Goal: Task Accomplishment & Management: Manage account settings

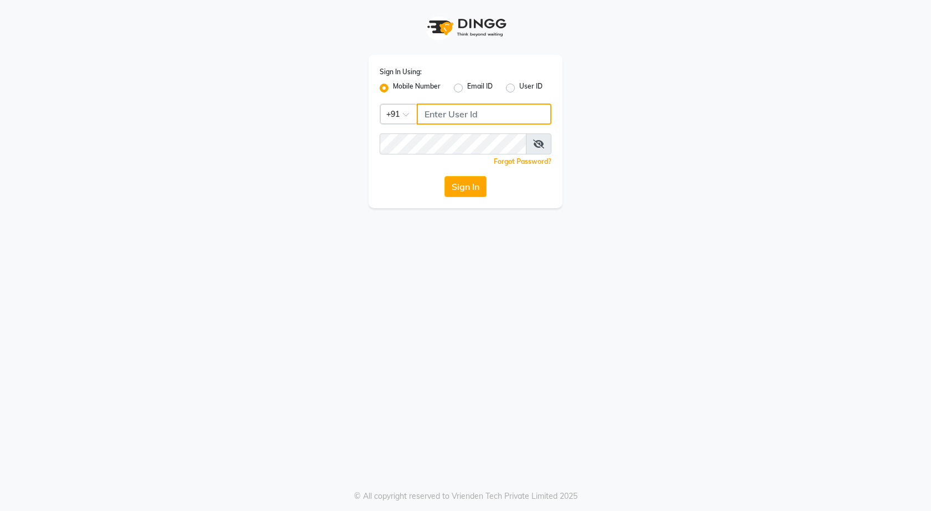
click at [477, 111] on input "Username" at bounding box center [484, 114] width 135 height 21
type input "7888049666"
click at [466, 187] on button "Sign In" at bounding box center [465, 186] width 42 height 21
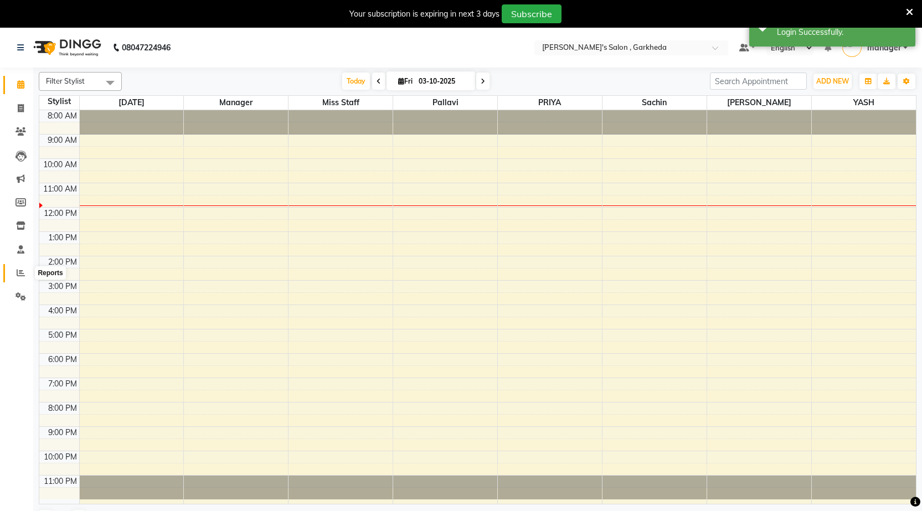
click at [20, 278] on span at bounding box center [20, 273] width 19 height 13
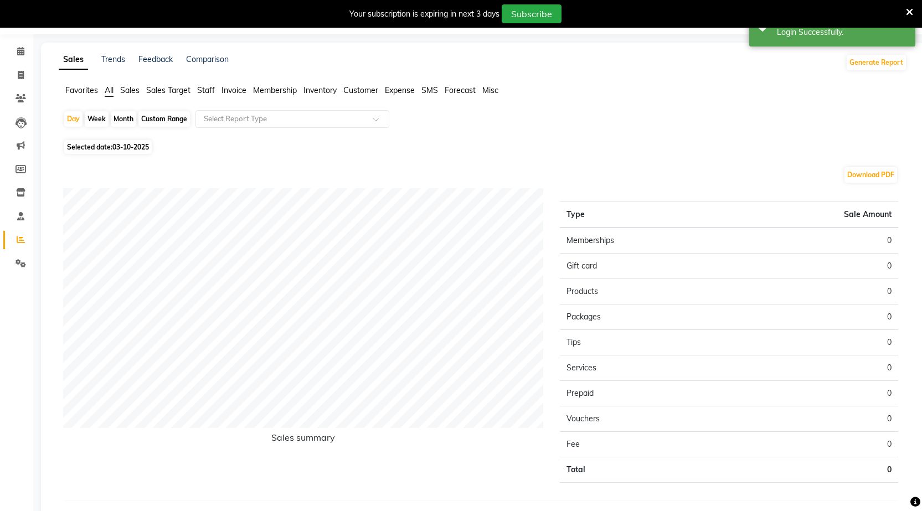
scroll to position [69, 0]
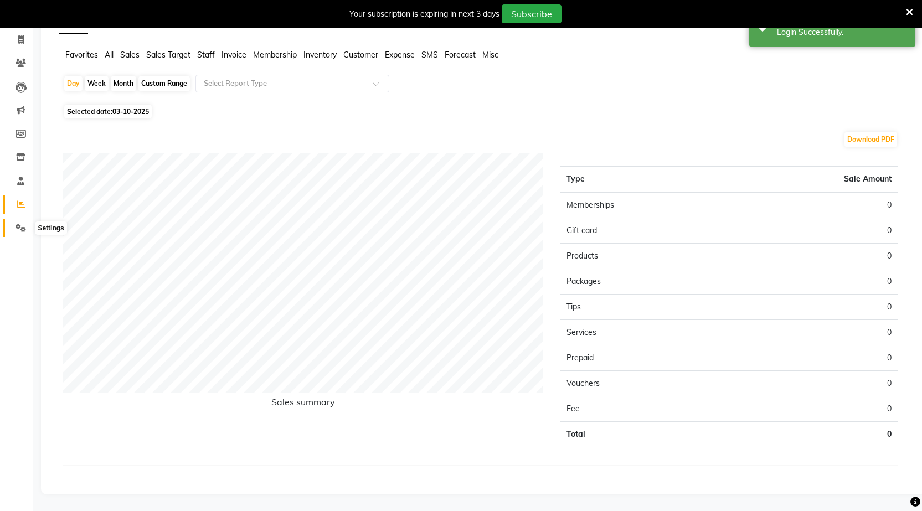
click at [26, 224] on span at bounding box center [20, 228] width 19 height 13
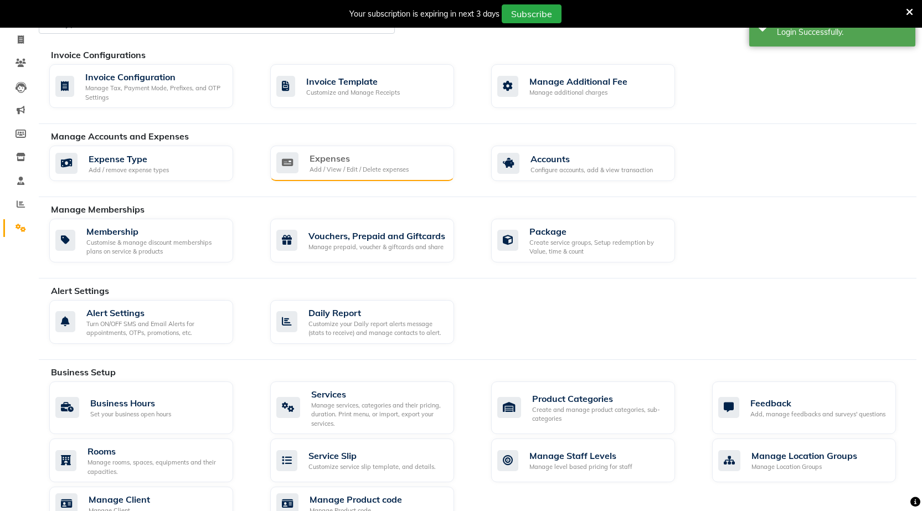
click at [323, 169] on div "Add / View / Edit / Delete expenses" at bounding box center [359, 169] width 99 height 9
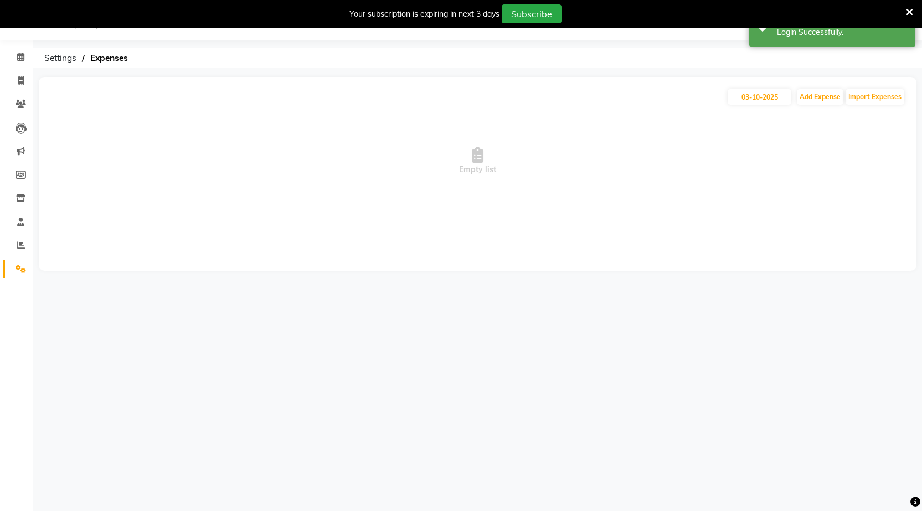
scroll to position [28, 0]
click at [808, 93] on button "Add Expense" at bounding box center [820, 97] width 47 height 16
select select "1"
select select "6133"
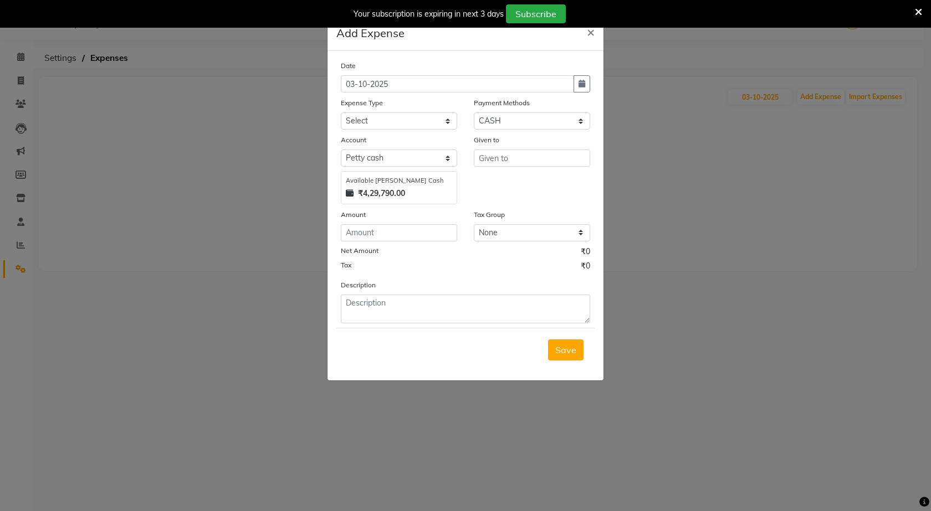
click at [694, 109] on ngb-modal-window "Add Expense × Date [DATE] Expense Type Select Advance Salary BANK TRANFAR Cash …" at bounding box center [465, 255] width 931 height 511
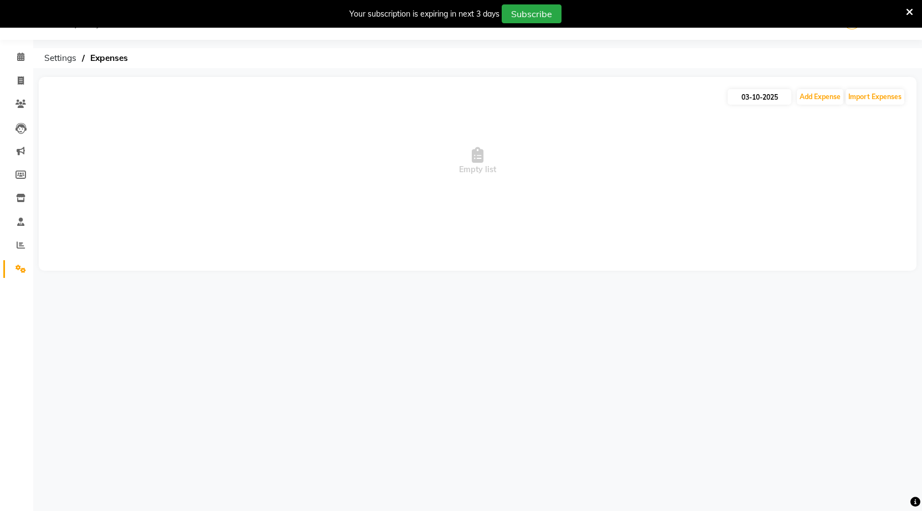
drag, startPoint x: 740, startPoint y: 85, endPoint x: 750, endPoint y: 91, distance: 11.5
click at [741, 85] on div "[DATE] Add Expense Import Expenses Empty list" at bounding box center [478, 174] width 878 height 194
click at [752, 93] on input "03-10-2025" at bounding box center [760, 97] width 64 height 16
select select "10"
select select "2025"
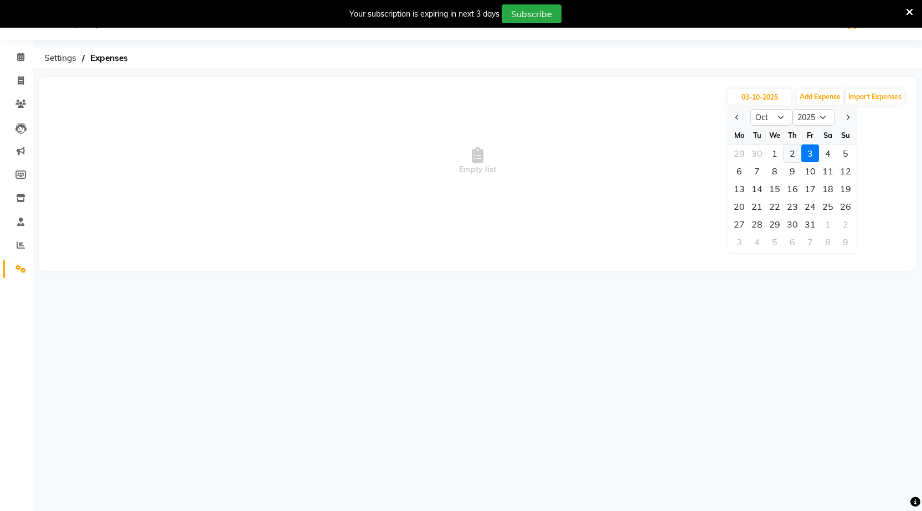
click at [797, 152] on div "2" at bounding box center [793, 154] width 18 height 18
type input "02-10-2025"
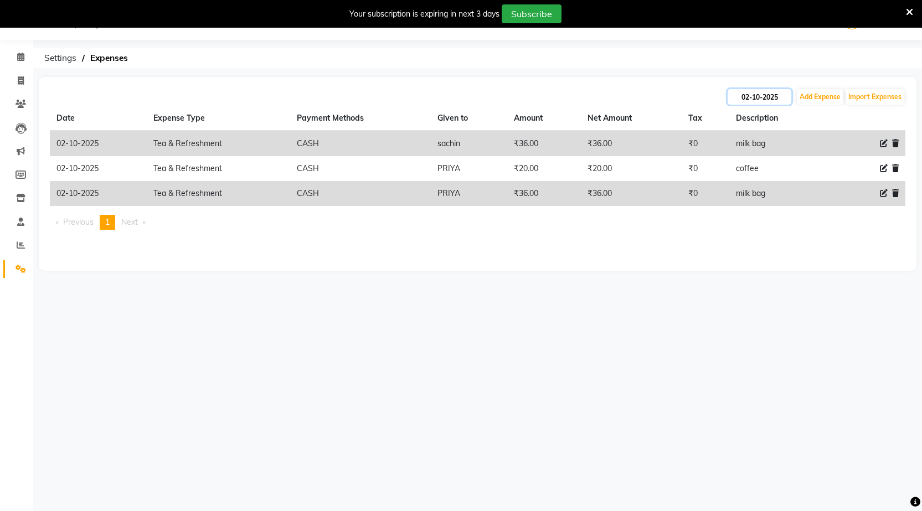
click at [771, 96] on input "02-10-2025" at bounding box center [760, 97] width 64 height 16
select select "10"
select select "2025"
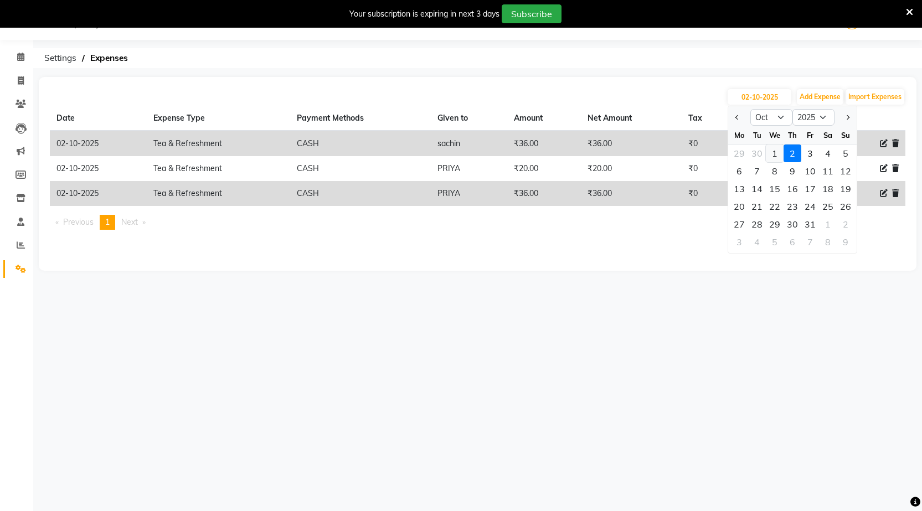
click at [778, 153] on div "1" at bounding box center [775, 154] width 18 height 18
type input "01-10-2025"
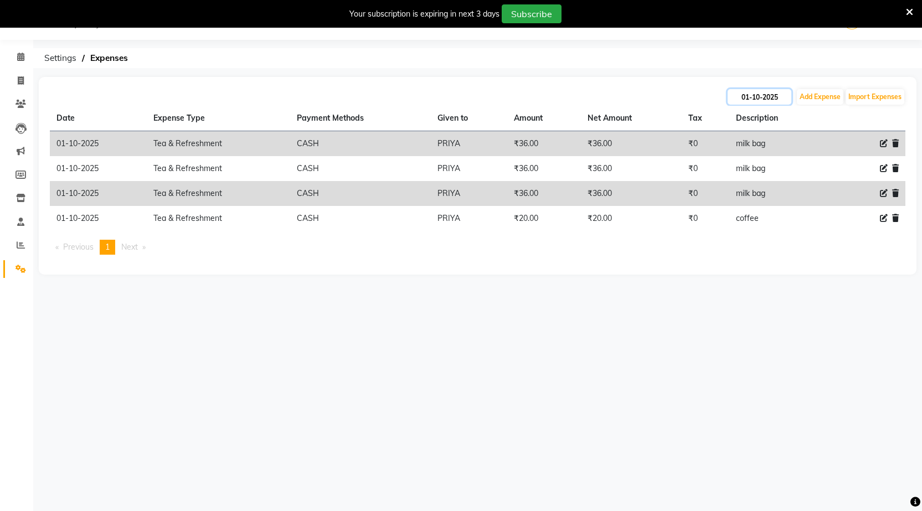
click at [762, 99] on input "01-10-2025" at bounding box center [760, 97] width 64 height 16
select select "10"
select select "2025"
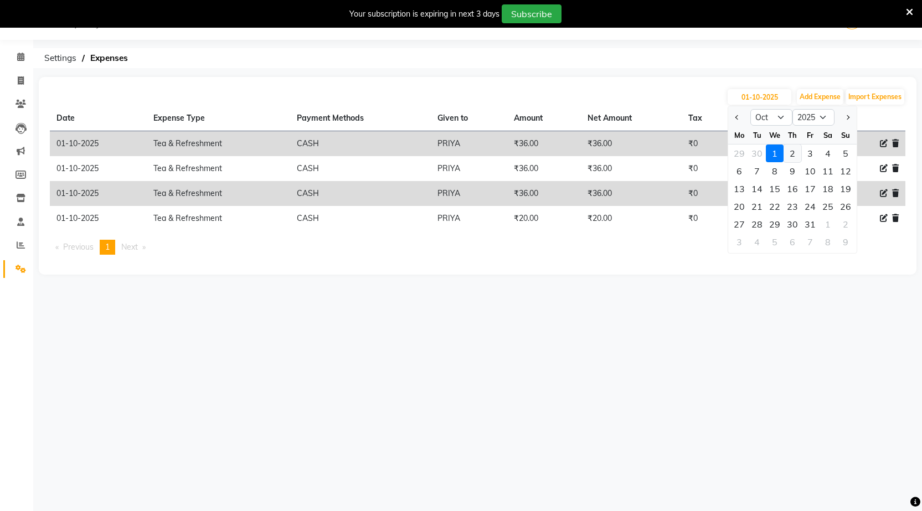
click at [791, 150] on div "2" at bounding box center [793, 154] width 18 height 18
type input "02-10-2025"
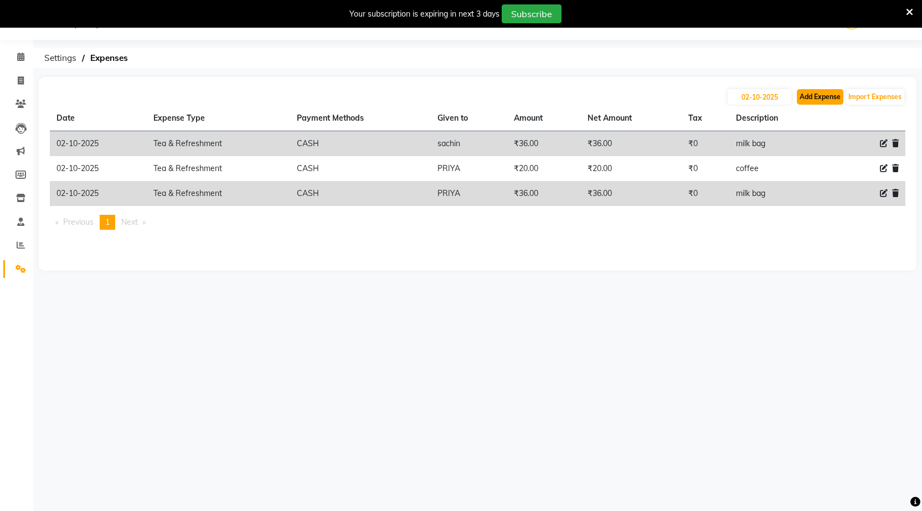
click at [820, 100] on button "Add Expense" at bounding box center [820, 97] width 47 height 16
select select "1"
select select "6133"
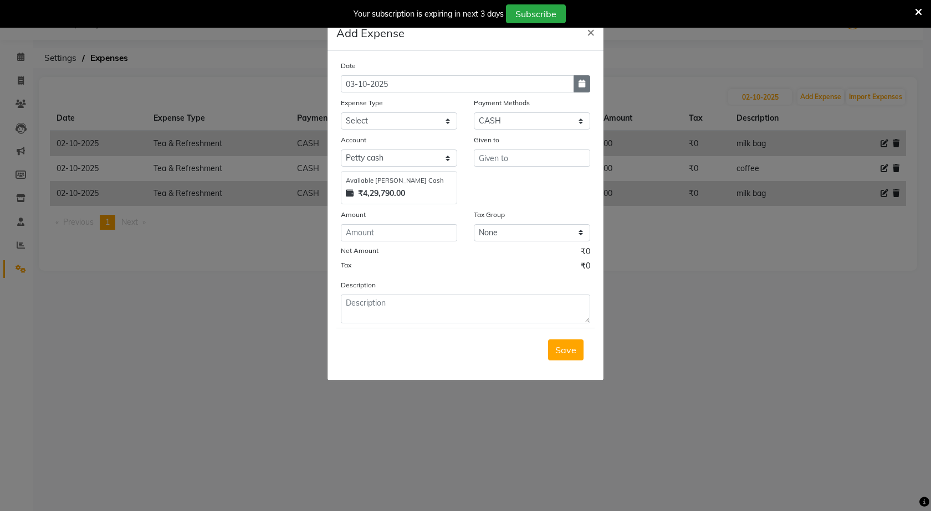
click at [581, 86] on icon "button" at bounding box center [581, 84] width 7 height 8
select select "10"
select select "2025"
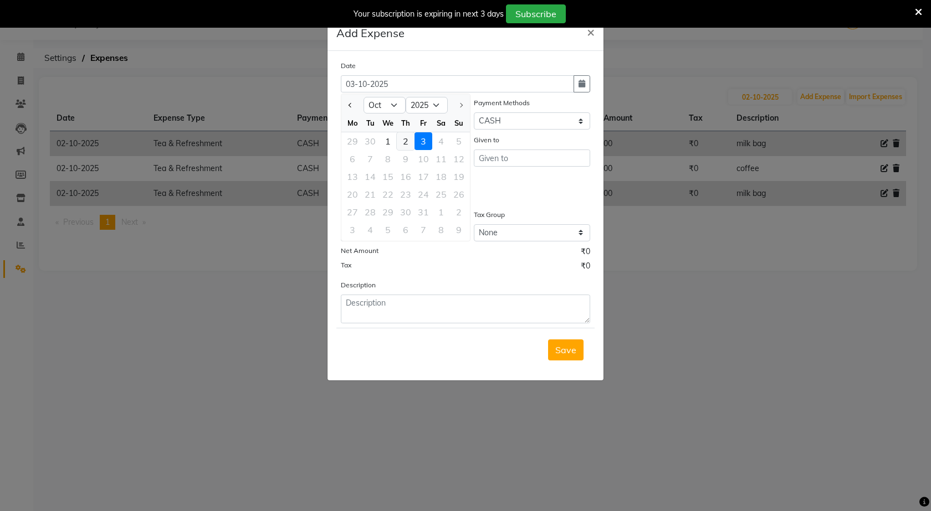
click at [406, 142] on div "2" at bounding box center [406, 141] width 18 height 18
type input "02-10-2025"
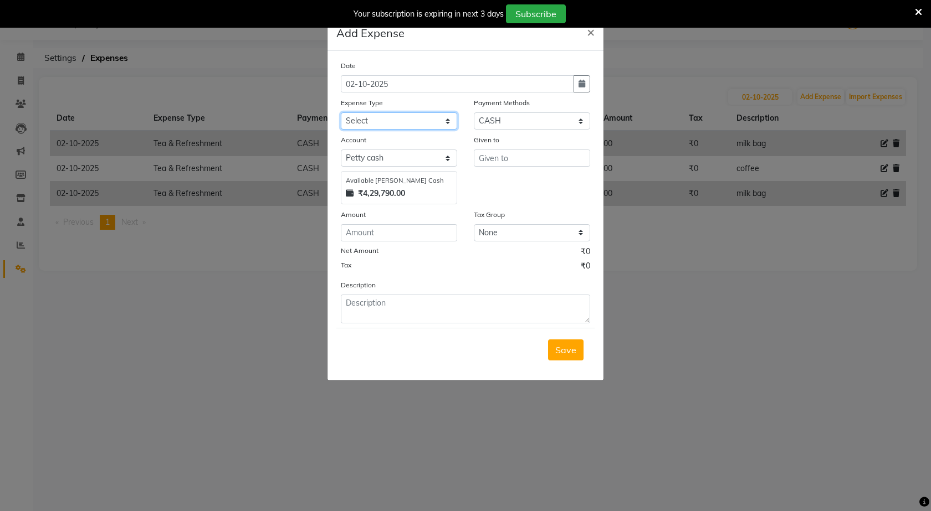
click at [375, 118] on select "Select Advance Salary BANK TRANFAR Cash transfer to hub Client Snacks DISTRIBUT…" at bounding box center [399, 120] width 116 height 17
select select "11138"
click at [341, 112] on select "Select Advance Salary BANK TRANFAR Cash transfer to hub Client Snacks DISTRIBUT…" at bounding box center [399, 120] width 116 height 17
click at [393, 237] on input "number" at bounding box center [399, 232] width 116 height 17
type input "70"
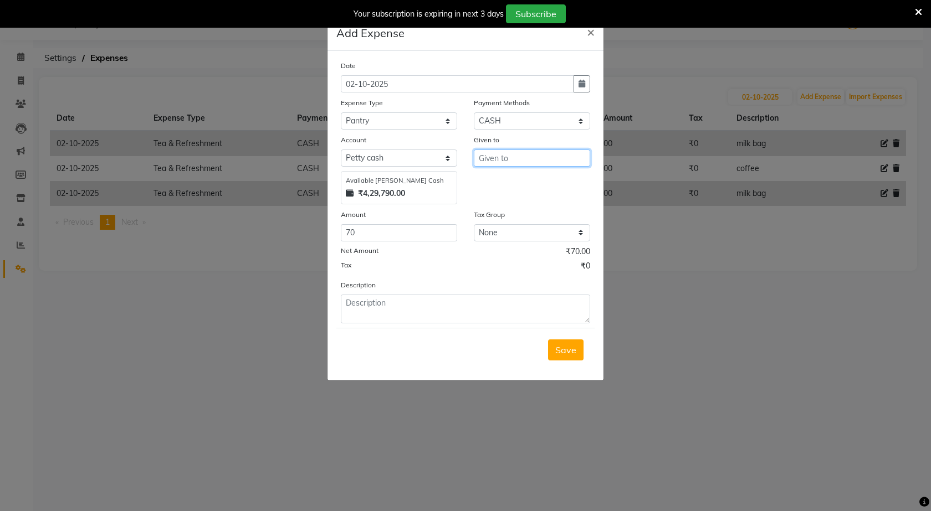
click at [506, 163] on input "text" at bounding box center [532, 158] width 116 height 17
click at [504, 201] on ngb-highlight "P [PERSON_NAME]" at bounding box center [527, 199] width 78 height 11
type input "PRIYA"
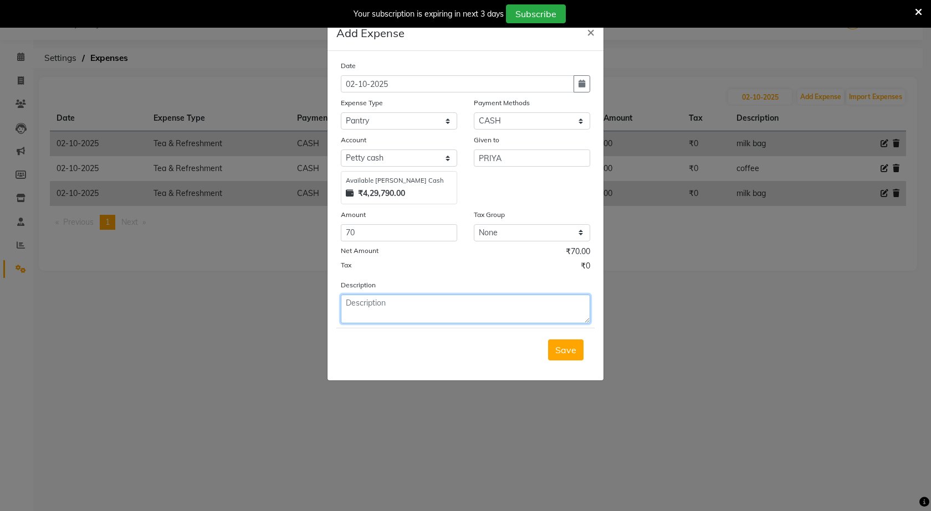
click at [445, 302] on textarea at bounding box center [465, 309] width 249 height 29
click at [427, 108] on div "Expense Type" at bounding box center [399, 105] width 116 height 16
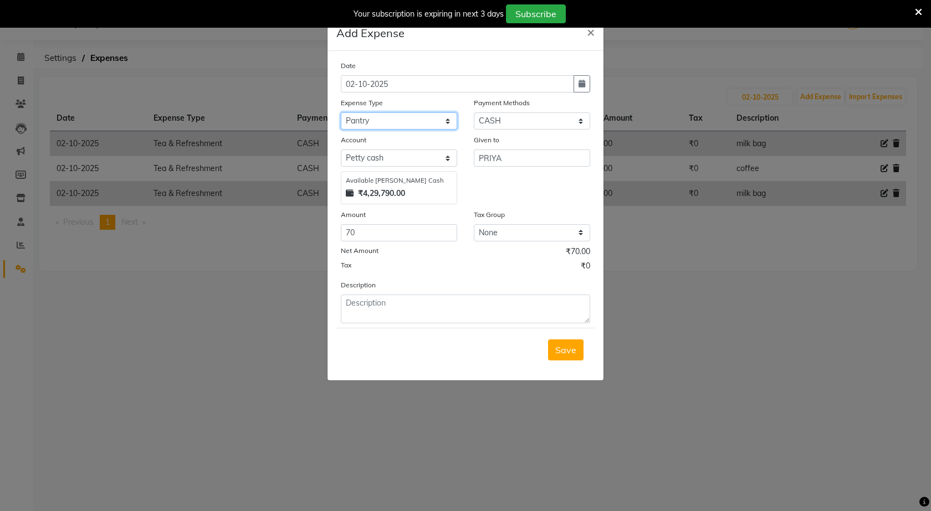
click at [438, 122] on select "Select Advance Salary BANK TRANFAR Cash transfer to hub Client Snacks DISTRIBUT…" at bounding box center [399, 120] width 116 height 17
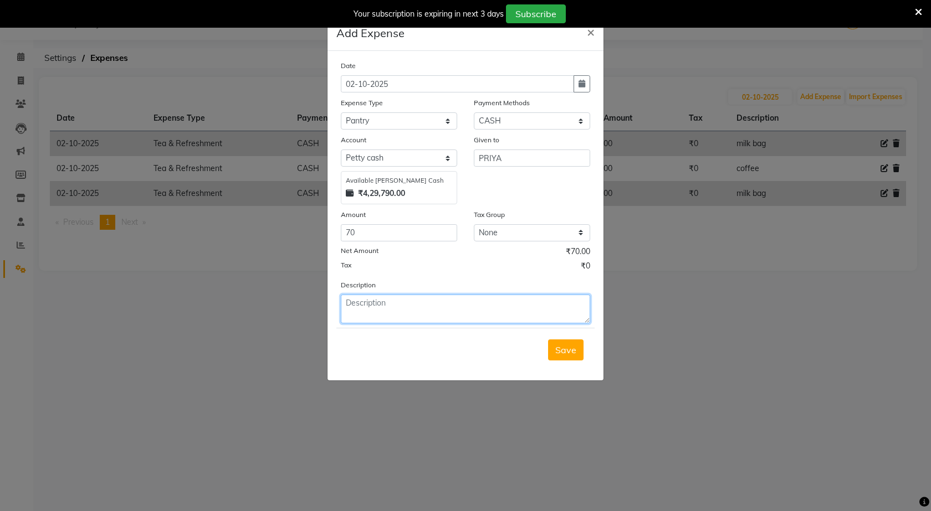
click at [541, 311] on textarea at bounding box center [465, 309] width 249 height 29
type textarea "marigold flower"
click at [573, 355] on span "Save" at bounding box center [565, 350] width 21 height 11
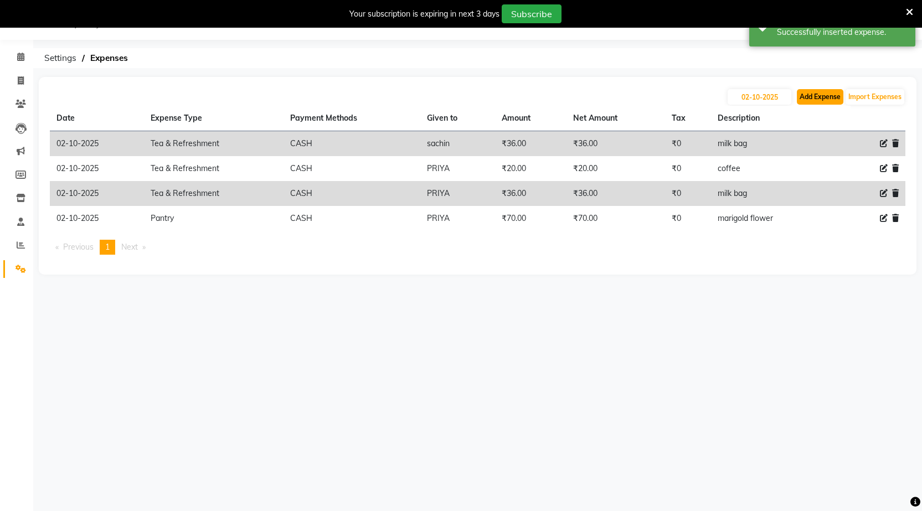
click at [817, 100] on button "Add Expense" at bounding box center [820, 97] width 47 height 16
select select "1"
select select "6133"
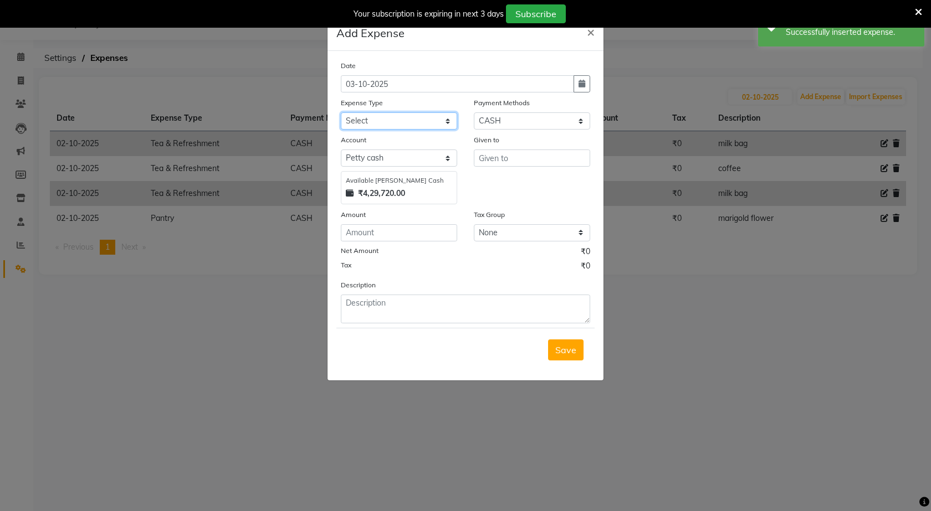
click at [446, 121] on select "Select Advance Salary BANK TRANFAR Cash transfer to hub Client Snacks DISTRIBUT…" at bounding box center [399, 120] width 116 height 17
click at [583, 36] on button "×" at bounding box center [590, 31] width 25 height 31
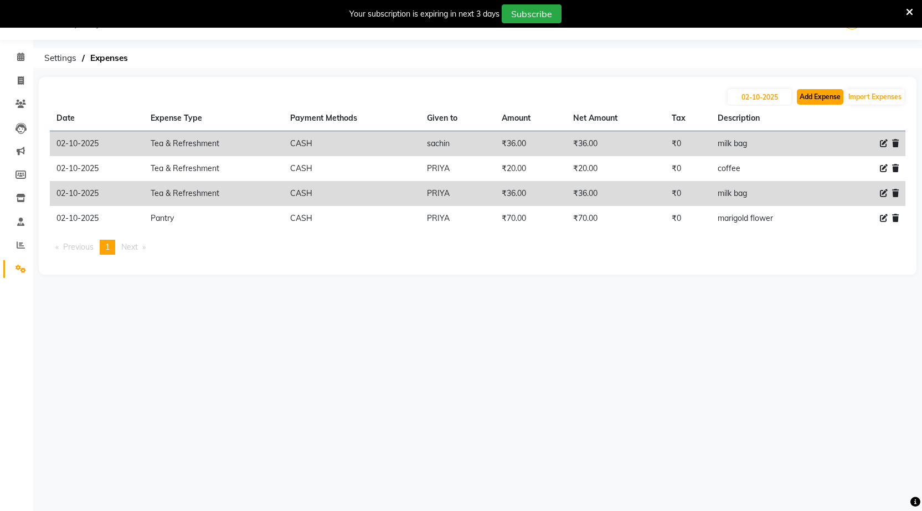
click at [818, 98] on button "Add Expense" at bounding box center [820, 97] width 47 height 16
select select "1"
select select "6133"
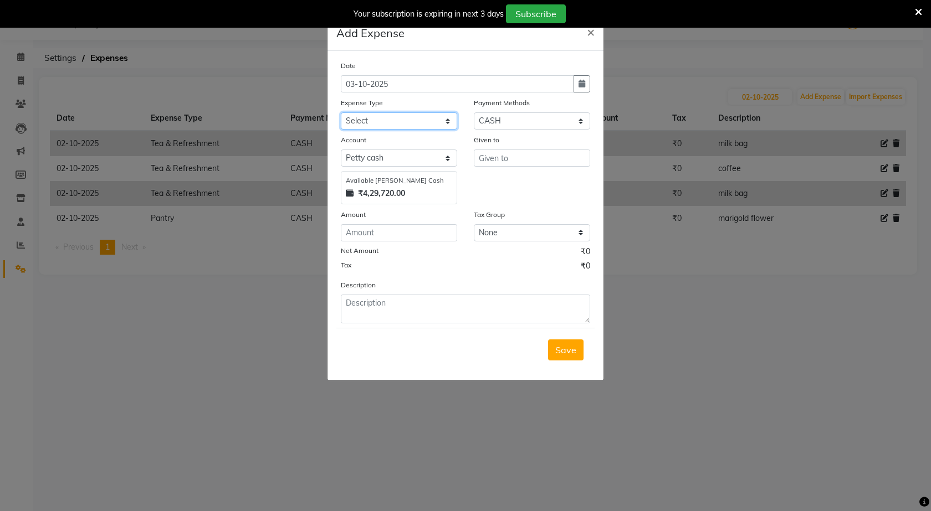
click at [413, 118] on select "Select Advance Salary BANK TRANFAR Cash transfer to hub Client Snacks DISTRIBUT…" at bounding box center [399, 120] width 116 height 17
select select "11137"
click at [341, 112] on select "Select Advance Salary BANK TRANFAR Cash transfer to hub Client Snacks DISTRIBUT…" at bounding box center [399, 120] width 116 height 17
click at [416, 234] on input "number" at bounding box center [399, 232] width 116 height 17
type input "2"
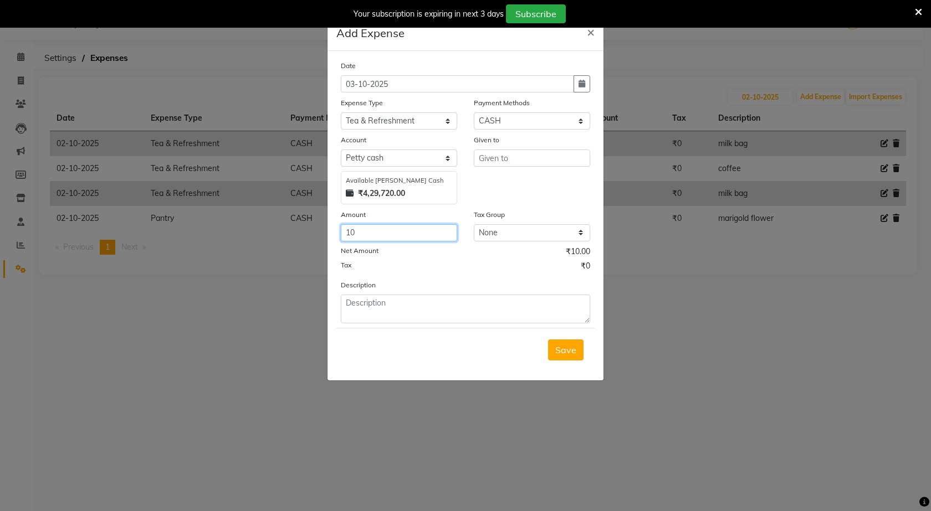
type input "10"
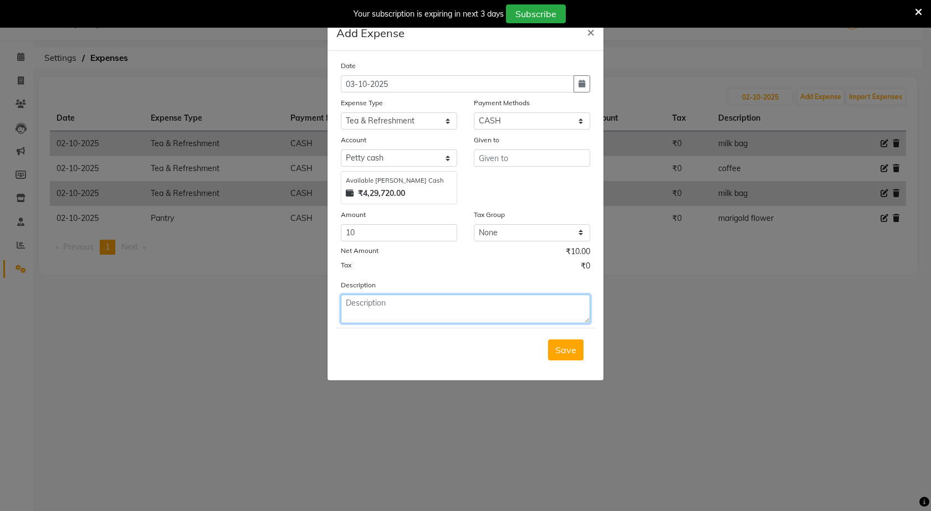
click at [433, 299] on textarea at bounding box center [465, 309] width 249 height 29
type textarea "coffee"
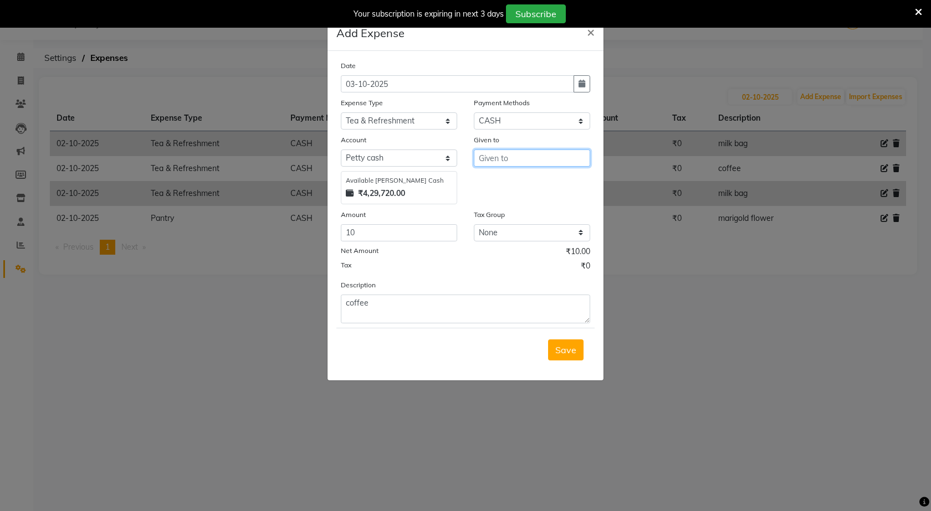
click at [525, 153] on input "text" at bounding box center [532, 158] width 116 height 17
click at [520, 204] on button "Y ASH" at bounding box center [518, 200] width 88 height 18
type input "YASH"
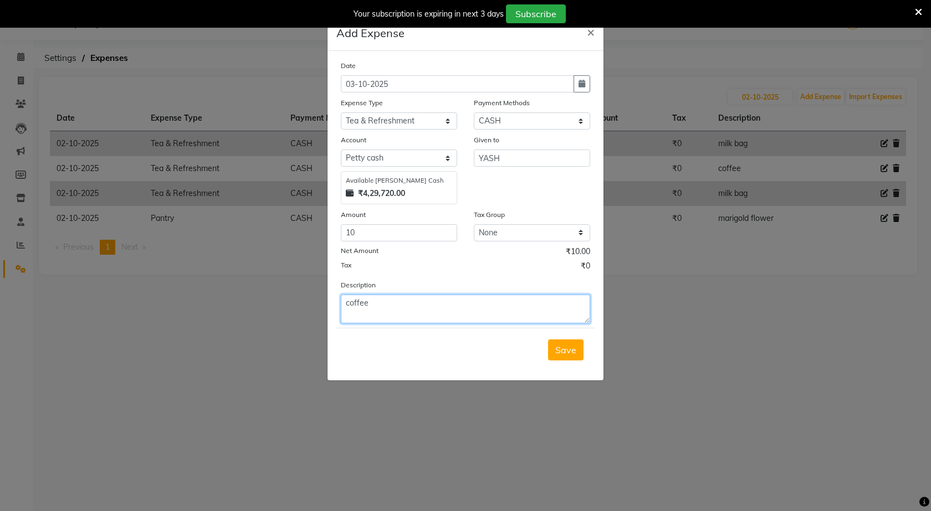
click at [399, 308] on textarea "coffee" at bounding box center [465, 309] width 249 height 29
type textarea "coffee powder"
click at [575, 355] on span "Save" at bounding box center [565, 350] width 21 height 11
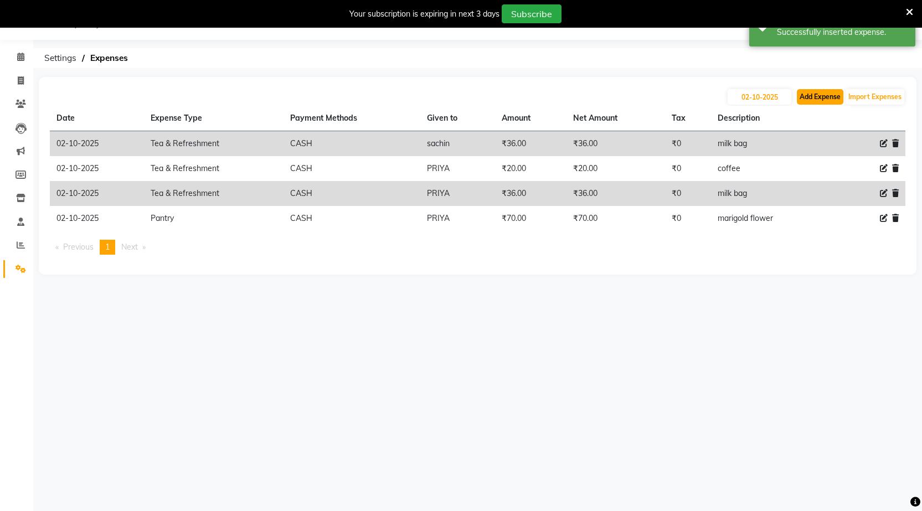
click at [817, 94] on button "Add Expense" at bounding box center [820, 97] width 47 height 16
select select "1"
select select "6133"
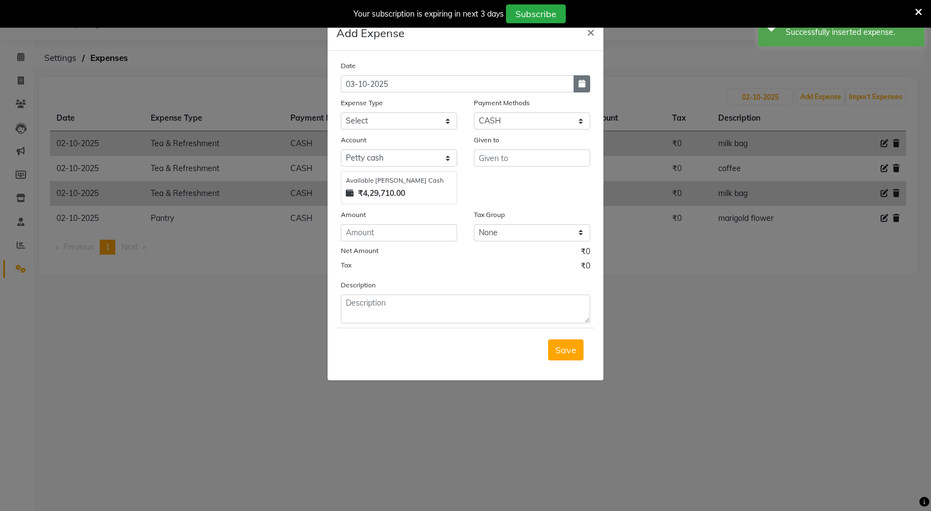
click at [584, 88] on button "button" at bounding box center [581, 83] width 17 height 17
select select "10"
select select "2025"
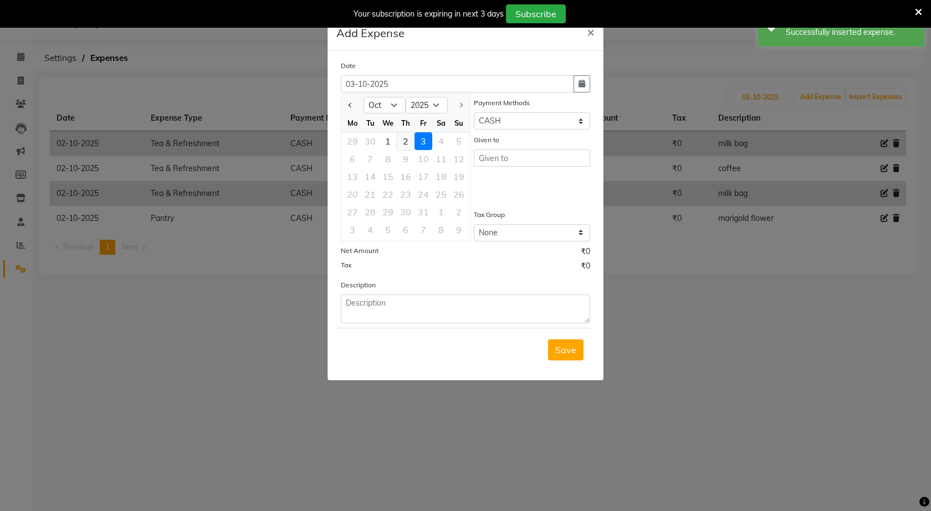
click at [407, 143] on div "2" at bounding box center [406, 141] width 18 height 18
type input "02-10-2025"
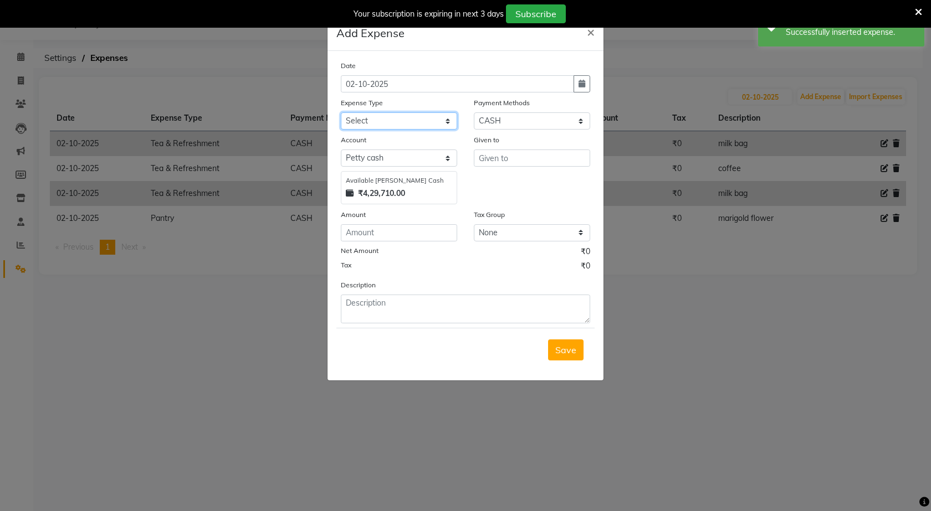
click at [430, 117] on select "Select Advance Salary BANK TRANFAR Cash transfer to hub Client Snacks DISTRIBUT…" at bounding box center [399, 120] width 116 height 17
select select "11138"
click at [341, 112] on select "Select Advance Salary BANK TRANFAR Cash transfer to hub Client Snacks DISTRIBUT…" at bounding box center [399, 120] width 116 height 17
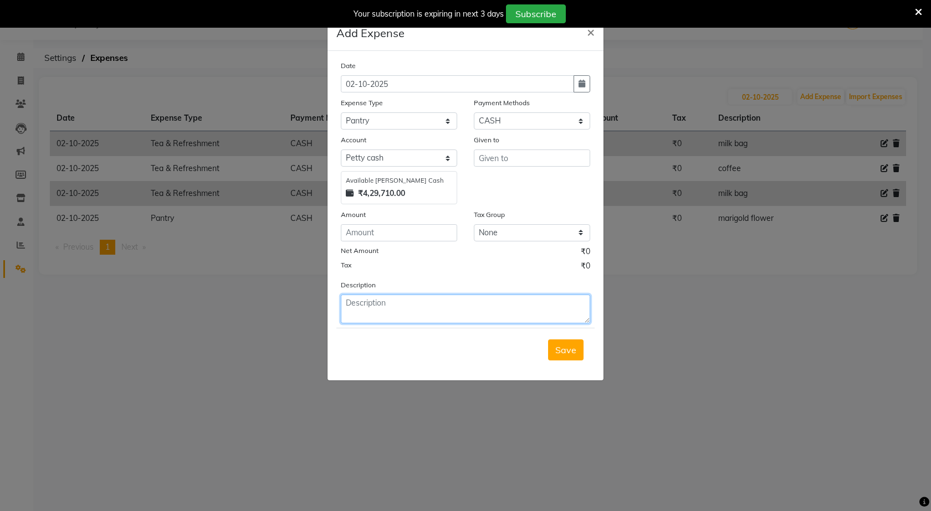
click at [403, 311] on textarea at bounding box center [465, 309] width 249 height 29
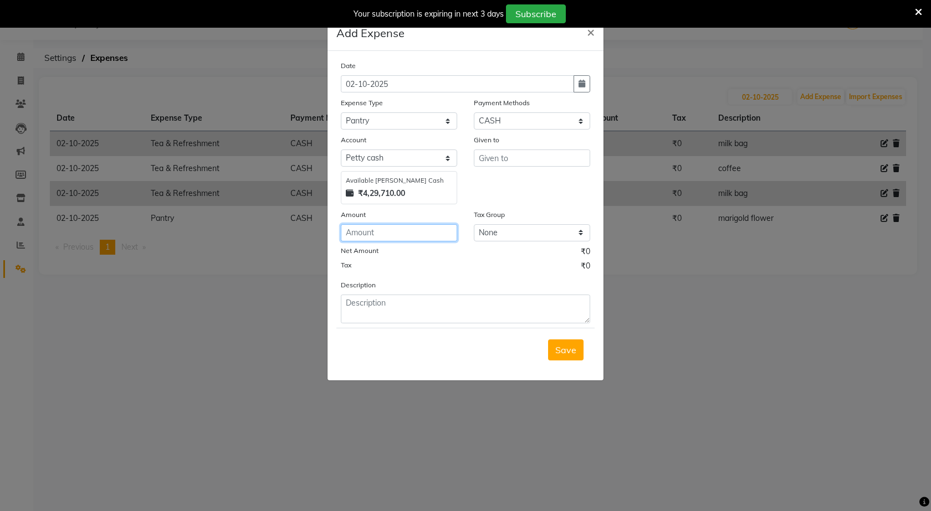
click at [424, 235] on input "number" at bounding box center [399, 232] width 116 height 17
type input "150"
click at [521, 155] on input "text" at bounding box center [532, 158] width 116 height 17
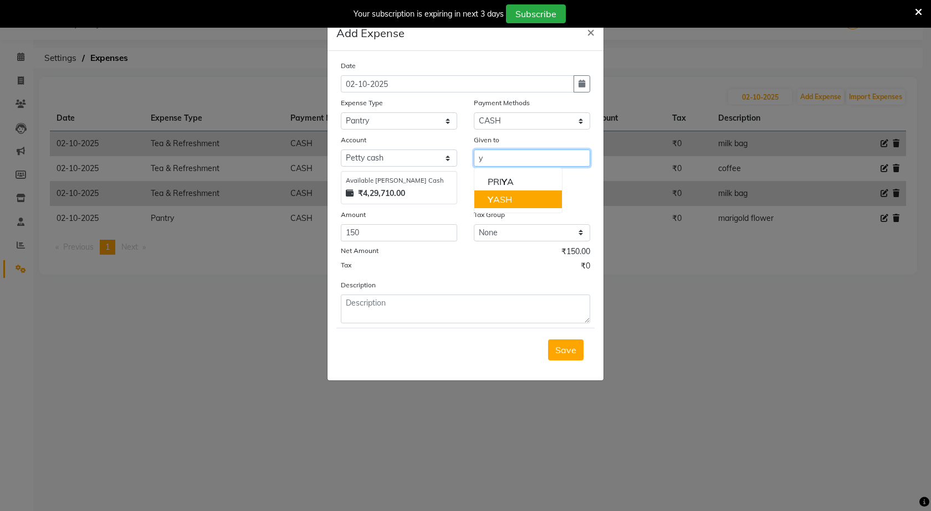
click at [503, 202] on ngb-highlight "Y ASH" at bounding box center [500, 199] width 24 height 11
type input "YASH"
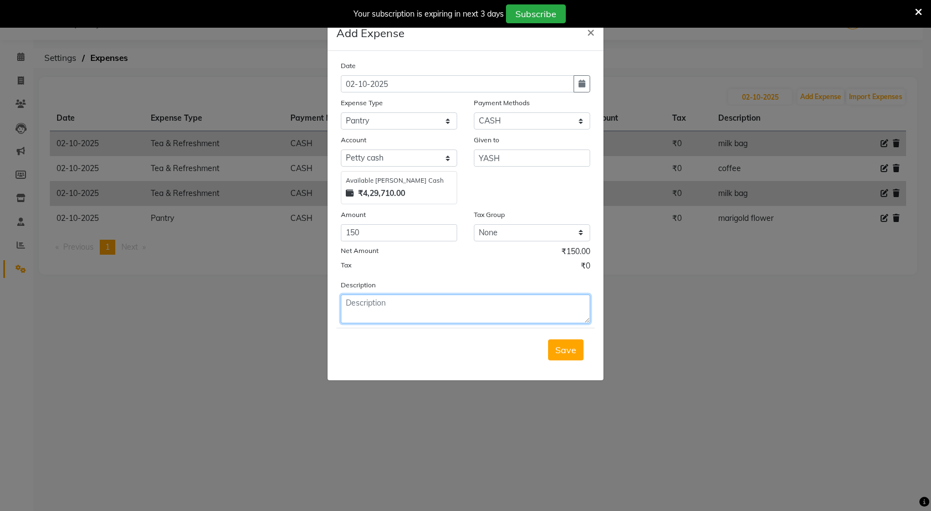
click at [416, 315] on textarea at bounding box center [465, 309] width 249 height 29
click at [363, 305] on textarea "cocanut +" at bounding box center [465, 309] width 249 height 29
click at [427, 304] on textarea "coconut +" at bounding box center [465, 309] width 249 height 29
type textarea "coconut +sweet"
click at [560, 355] on span "Save" at bounding box center [565, 350] width 21 height 11
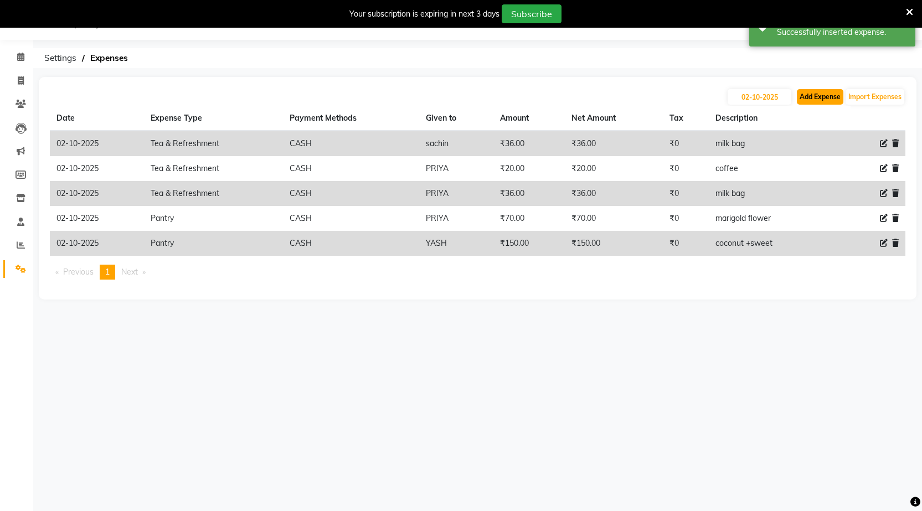
click at [808, 96] on button "Add Expense" at bounding box center [820, 97] width 47 height 16
select select "1"
select select "6133"
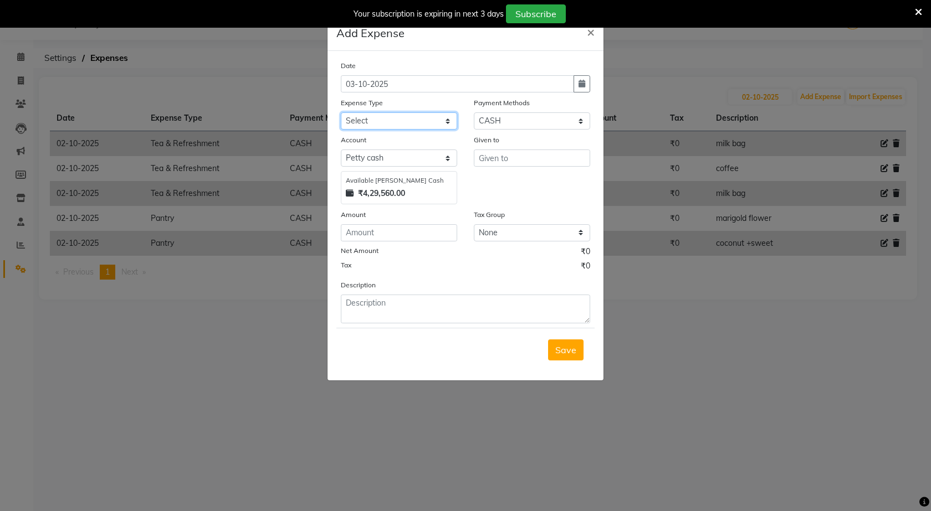
drag, startPoint x: 424, startPoint y: 118, endPoint x: 428, endPoint y: 125, distance: 7.9
click at [425, 119] on select "Select Advance Salary BANK TRANFAR Cash transfer to hub Client Snacks DISTRIBUT…" at bounding box center [399, 120] width 116 height 17
select select "11137"
click at [341, 112] on select "Select Advance Salary BANK TRANFAR Cash transfer to hub Client Snacks DISTRIBUT…" at bounding box center [399, 120] width 116 height 17
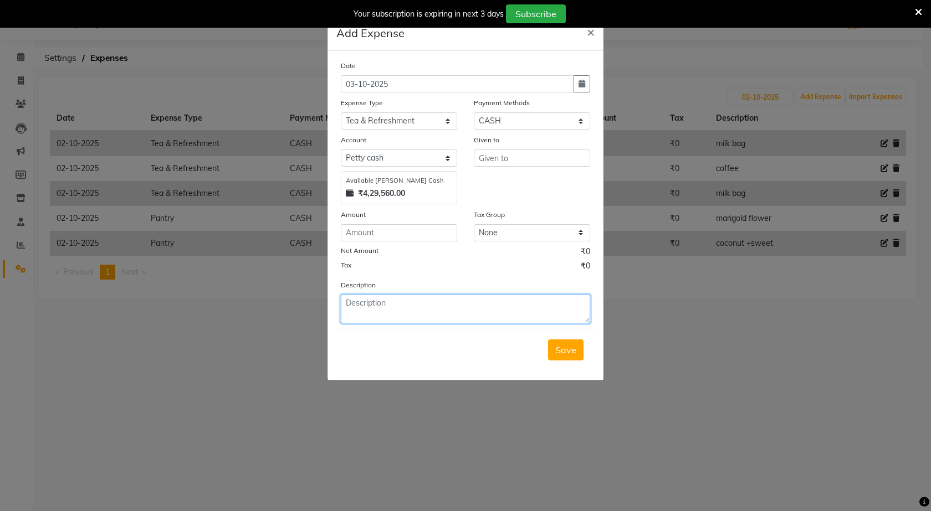
click at [378, 296] on textarea at bounding box center [465, 309] width 249 height 29
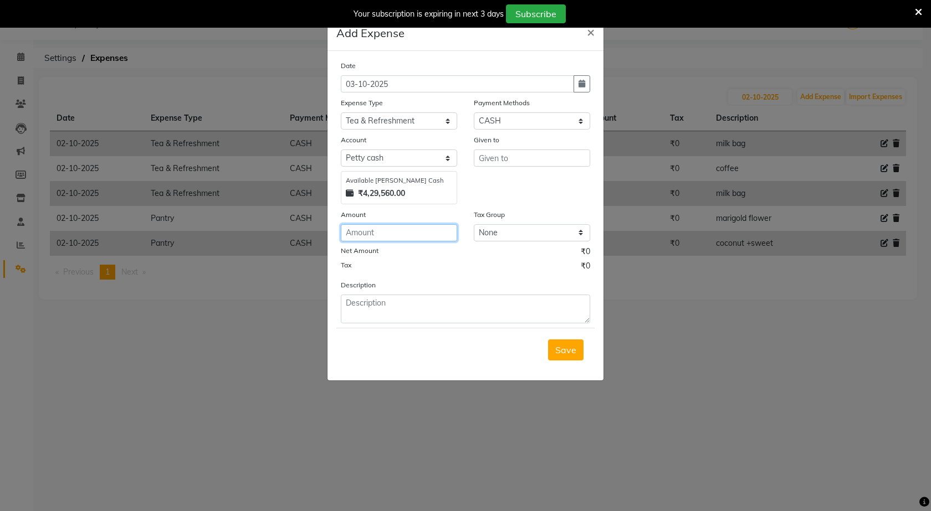
click at [404, 234] on input "number" at bounding box center [399, 232] width 116 height 17
type input "20"
click at [522, 160] on input "text" at bounding box center [532, 158] width 116 height 17
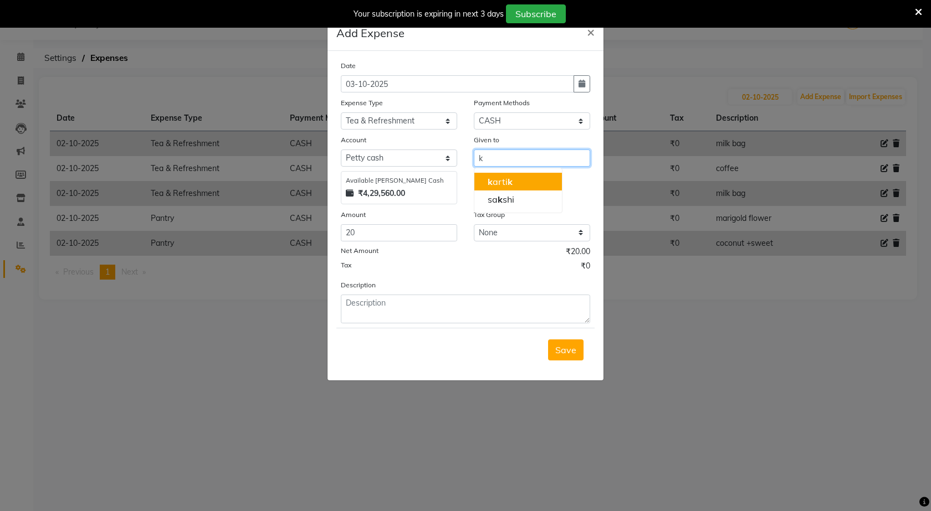
click at [524, 186] on button "k arti k" at bounding box center [518, 182] width 88 height 18
type input "[DATE]"
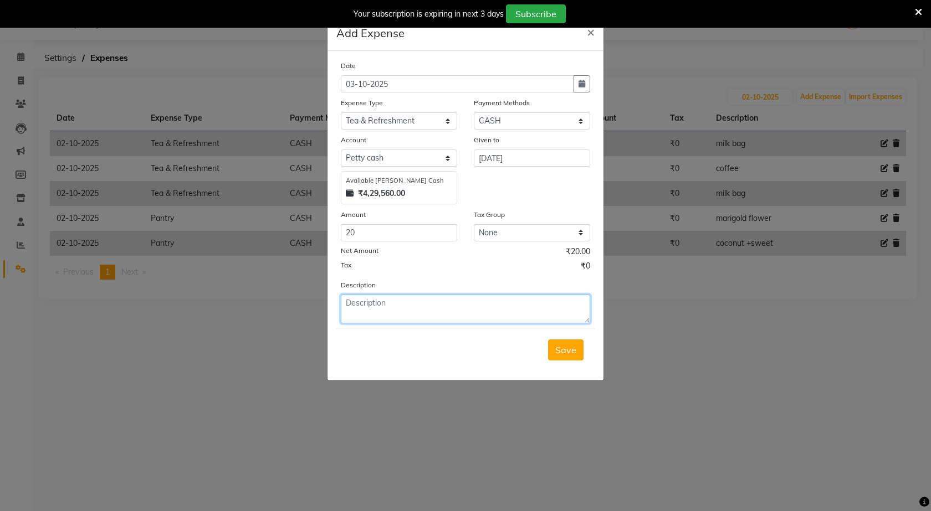
click at [402, 313] on textarea at bounding box center [465, 309] width 249 height 29
type textarea "coffee powder"
click at [585, 79] on button "button" at bounding box center [581, 83] width 17 height 17
select select "10"
select select "2025"
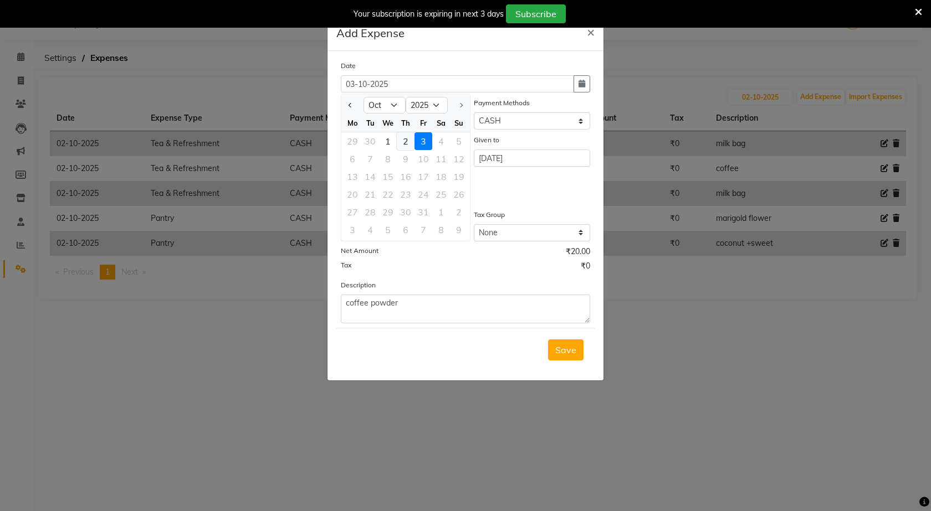
click at [412, 138] on div "2" at bounding box center [406, 141] width 18 height 18
type input "02-10-2025"
click at [564, 352] on span "Save" at bounding box center [565, 350] width 21 height 11
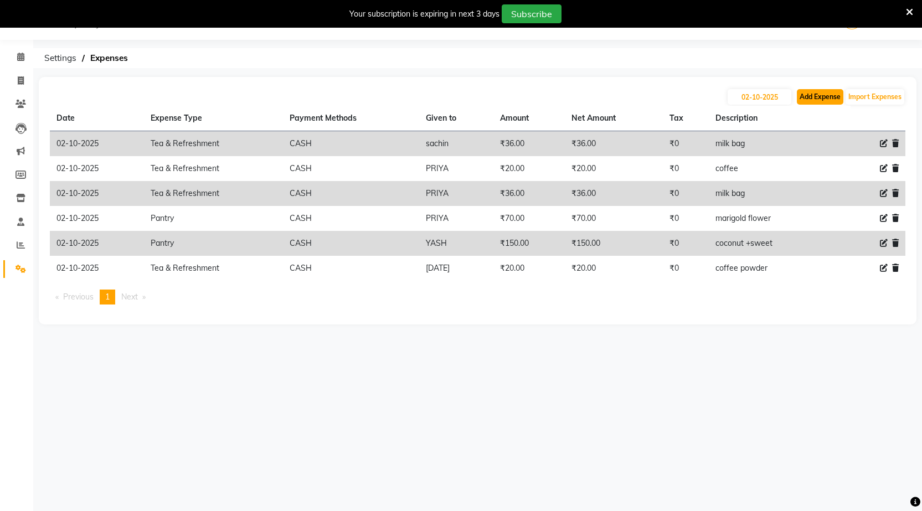
click at [804, 99] on button "Add Expense" at bounding box center [820, 97] width 47 height 16
select select "1"
select select "6133"
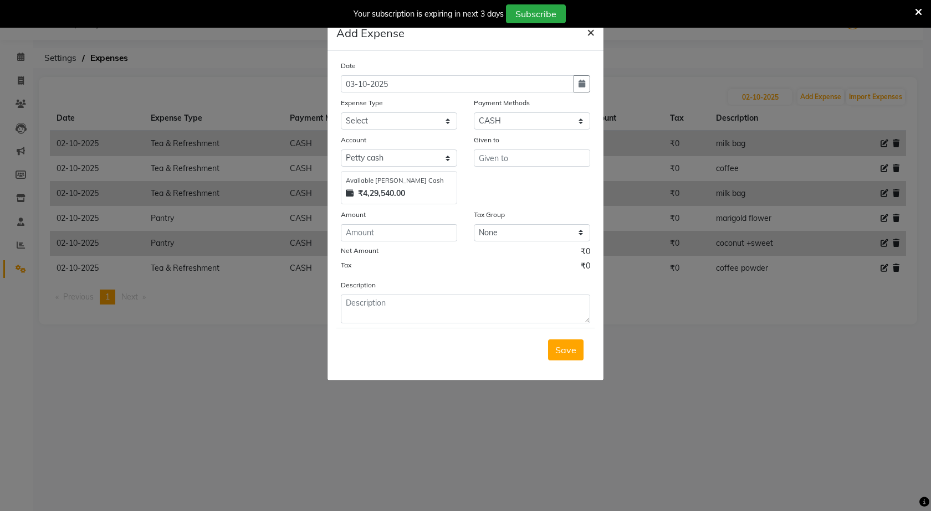
click at [593, 35] on span "×" at bounding box center [591, 31] width 8 height 17
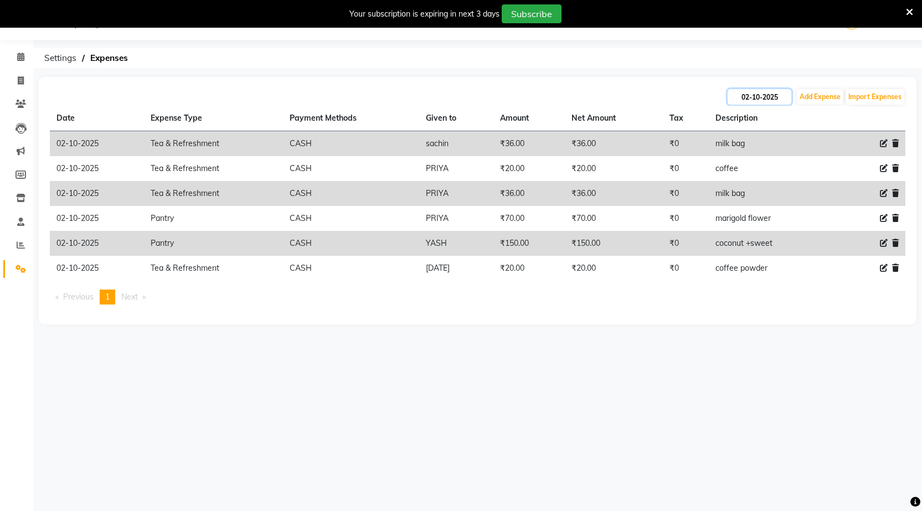
click at [750, 99] on input "02-10-2025" at bounding box center [760, 97] width 64 height 16
select select "10"
select select "2025"
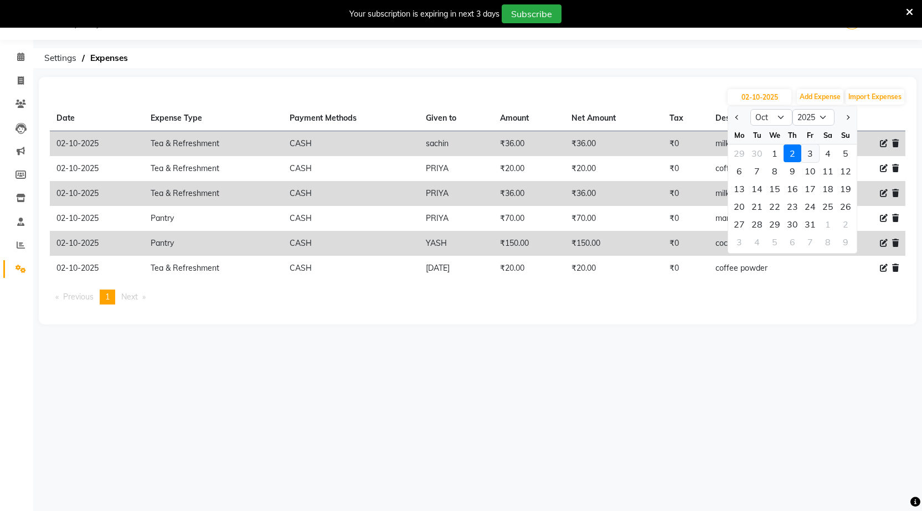
click at [811, 151] on div "3" at bounding box center [811, 154] width 18 height 18
type input "03-10-2025"
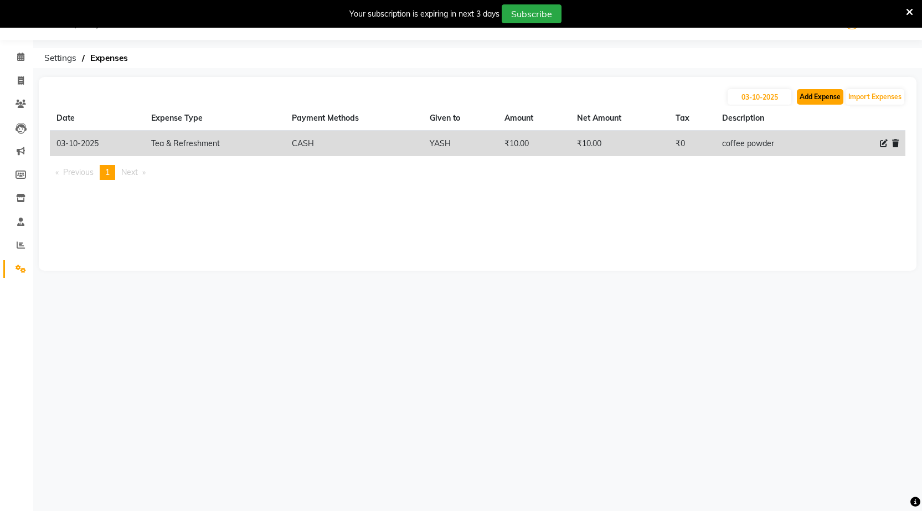
click at [824, 95] on button "Add Expense" at bounding box center [820, 97] width 47 height 16
select select "1"
select select "6133"
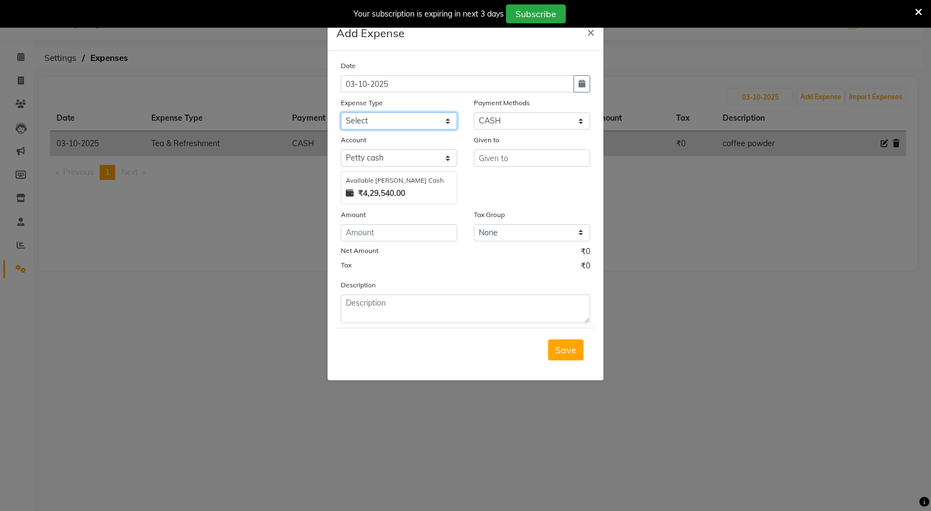
click at [445, 118] on select "Select Advance Salary BANK TRANFAR Cash transfer to hub Client Snacks DISTRIBUT…" at bounding box center [399, 120] width 116 height 17
select select "11137"
click at [341, 112] on select "Select Advance Salary BANK TRANFAR Cash transfer to hub Client Snacks DISTRIBUT…" at bounding box center [399, 120] width 116 height 17
click at [418, 233] on input "number" at bounding box center [399, 232] width 116 height 17
type input "33"
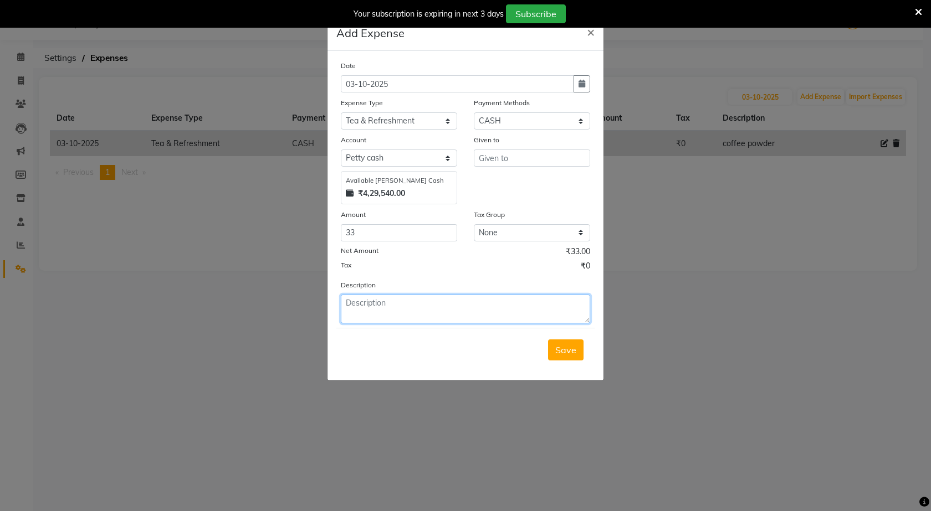
click at [415, 300] on textarea at bounding box center [465, 309] width 249 height 29
type textarea "milk bag"
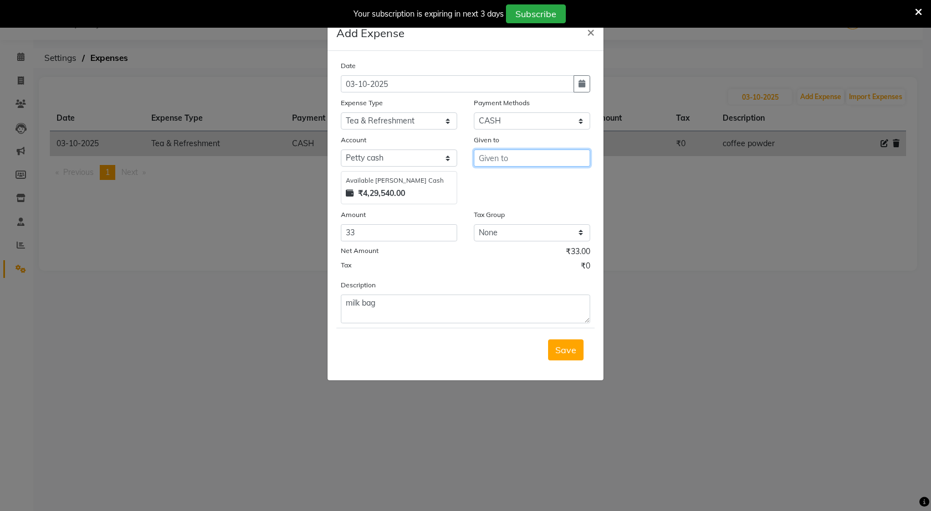
click at [535, 151] on input "text" at bounding box center [532, 158] width 116 height 17
type input "p"
click at [532, 186] on button "k arti k" at bounding box center [518, 182] width 88 height 18
type input "[DATE]"
click at [560, 357] on button "Save" at bounding box center [565, 350] width 35 height 21
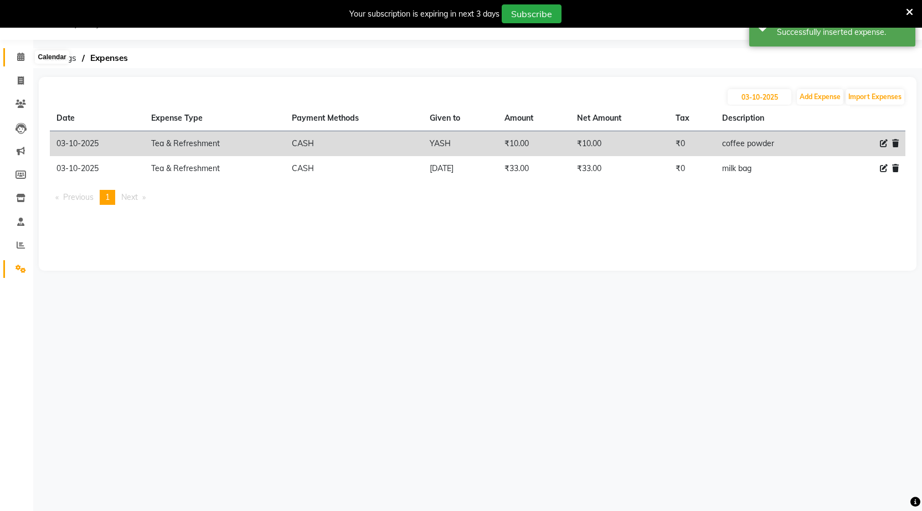
click at [20, 58] on icon at bounding box center [20, 57] width 7 height 8
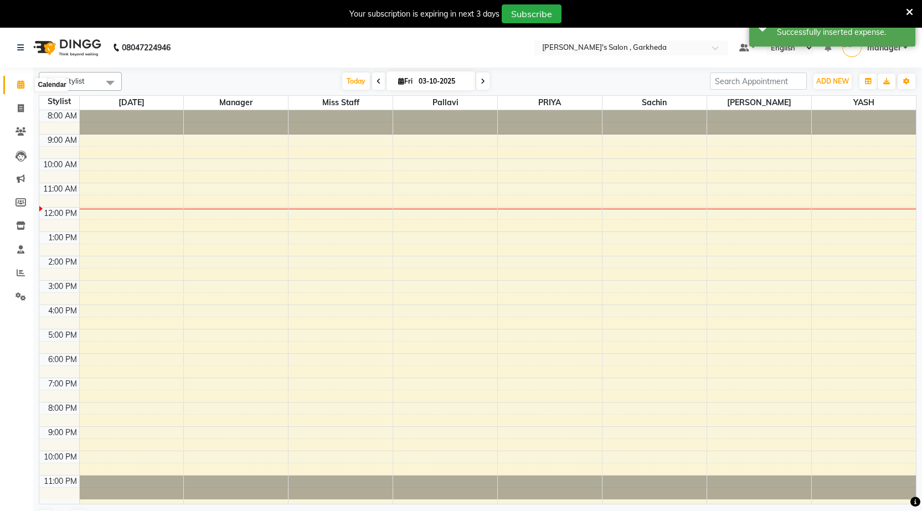
click at [19, 86] on icon at bounding box center [20, 84] width 7 height 8
click at [22, 88] on icon at bounding box center [20, 84] width 7 height 8
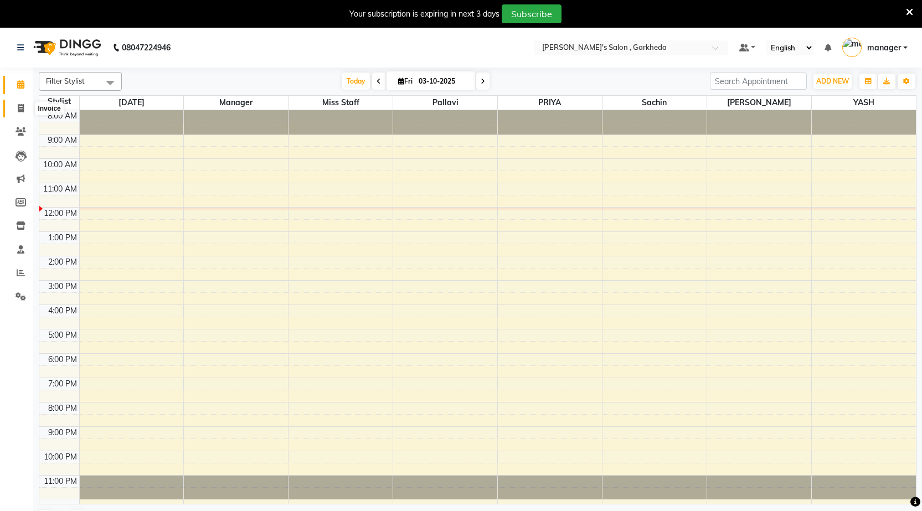
click at [19, 103] on span at bounding box center [20, 108] width 19 height 13
select select "7062"
select select "service"
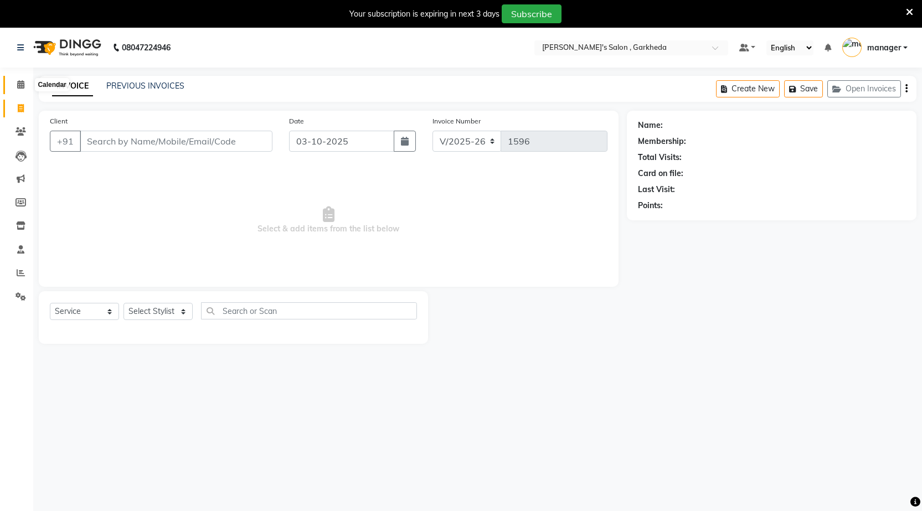
click at [19, 88] on icon at bounding box center [20, 84] width 7 height 8
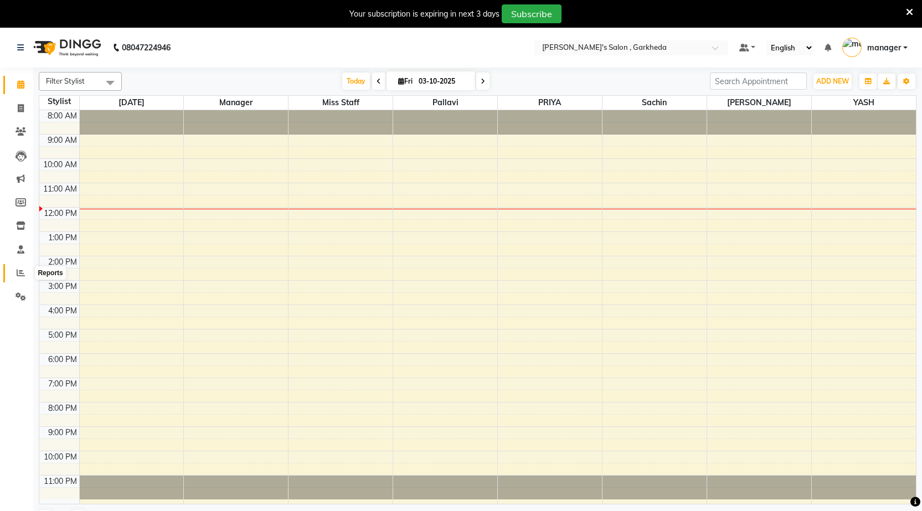
click at [19, 272] on icon at bounding box center [21, 273] width 8 height 8
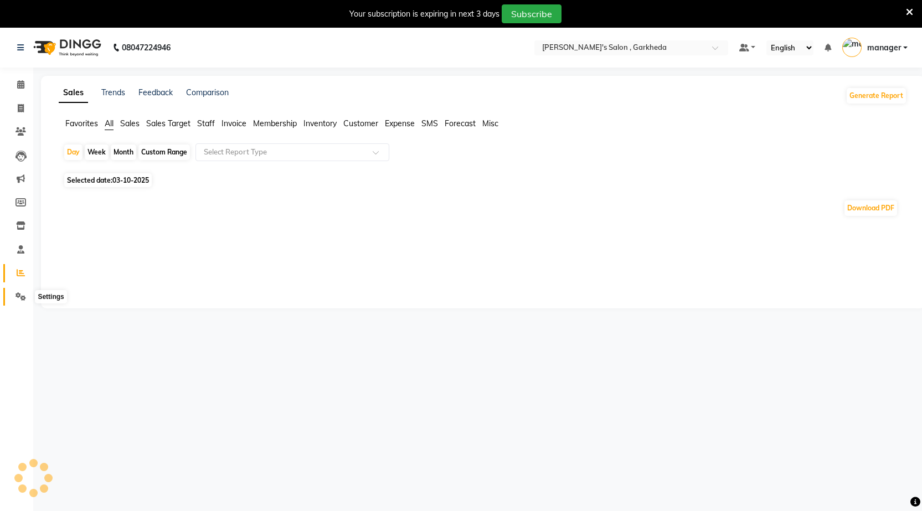
click at [23, 294] on icon at bounding box center [21, 297] width 11 height 8
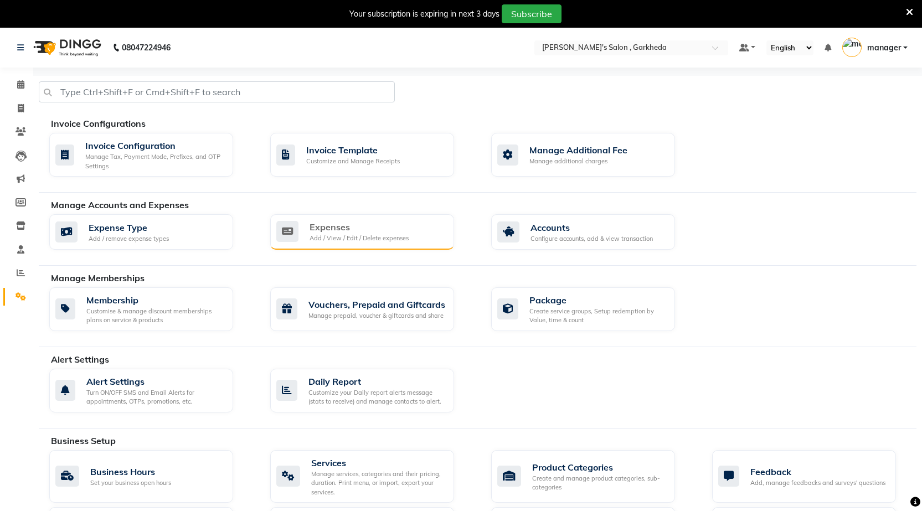
click at [448, 230] on div "Expenses Add / View / Edit / Delete expenses" at bounding box center [362, 231] width 184 height 35
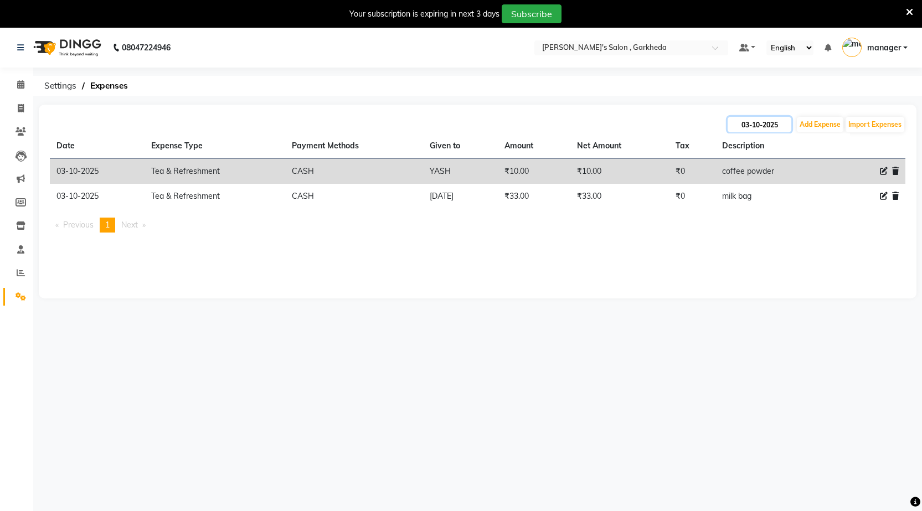
drag, startPoint x: 751, startPoint y: 126, endPoint x: 744, endPoint y: 131, distance: 8.7
click at [750, 126] on input "03-10-2025" at bounding box center [760, 125] width 64 height 16
select select "10"
select select "2025"
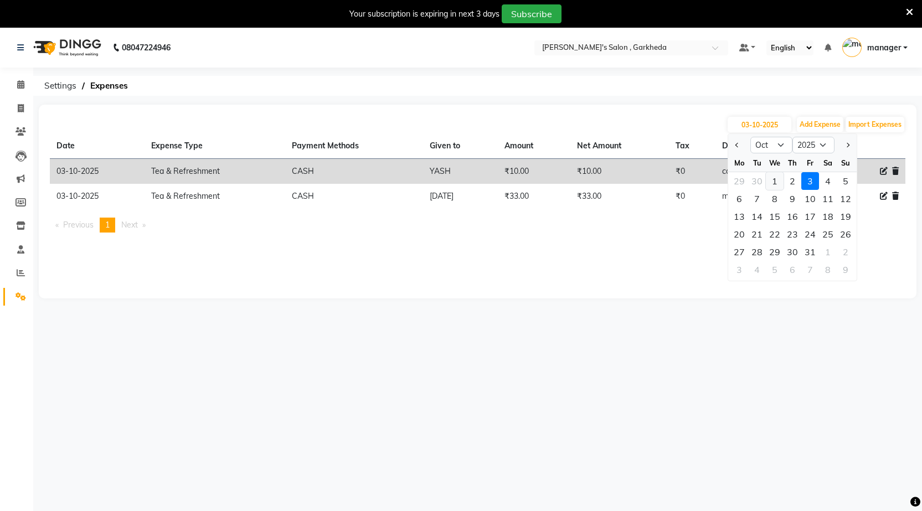
click at [777, 182] on div "1" at bounding box center [775, 181] width 18 height 18
type input "01-10-2025"
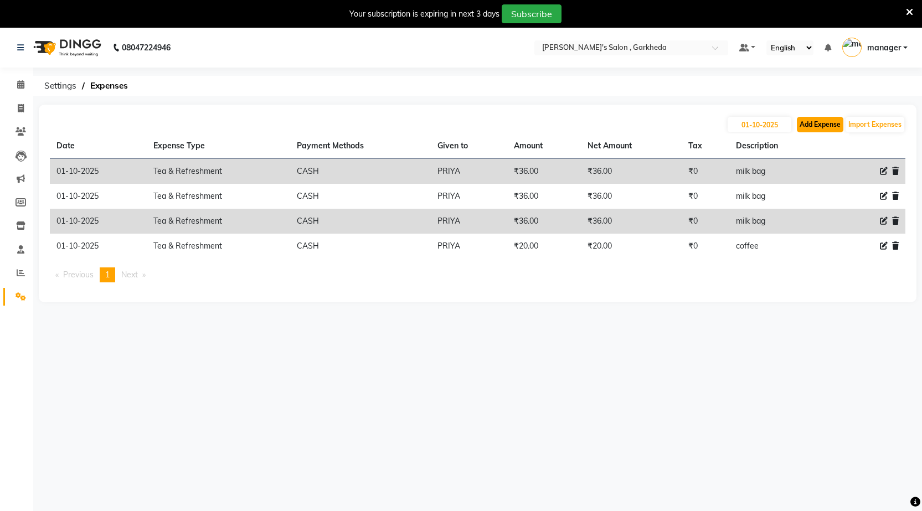
click at [820, 117] on button "Add Expense" at bounding box center [820, 125] width 47 height 16
select select "1"
select select "6133"
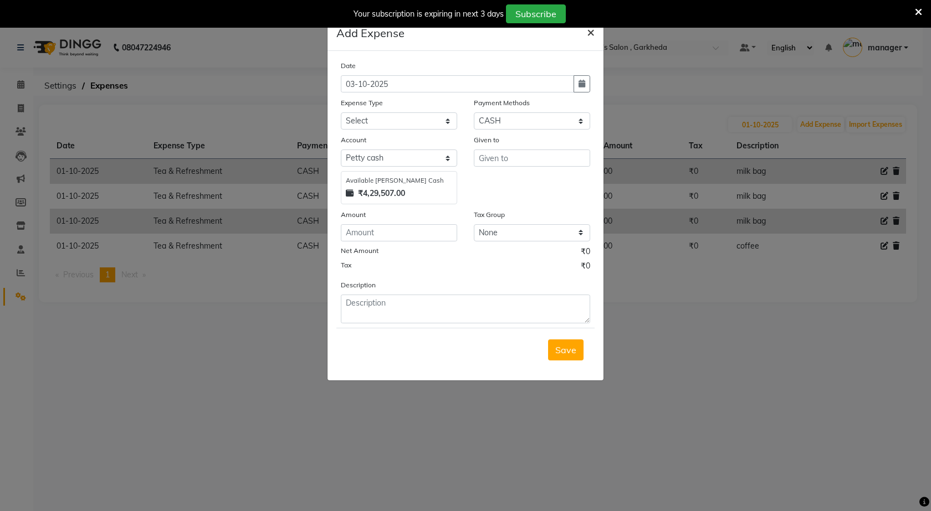
click at [587, 35] on span "×" at bounding box center [591, 31] width 8 height 17
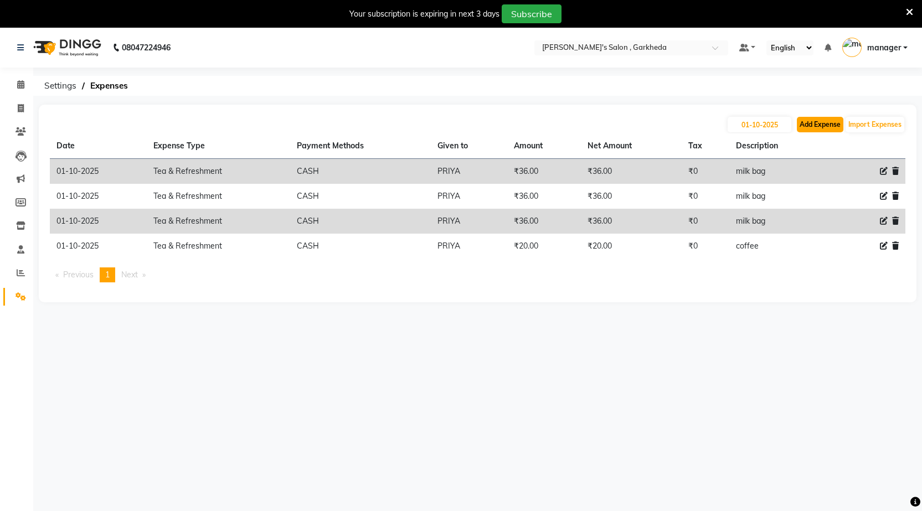
click at [818, 127] on button "Add Expense" at bounding box center [820, 125] width 47 height 16
select select "1"
select select "6133"
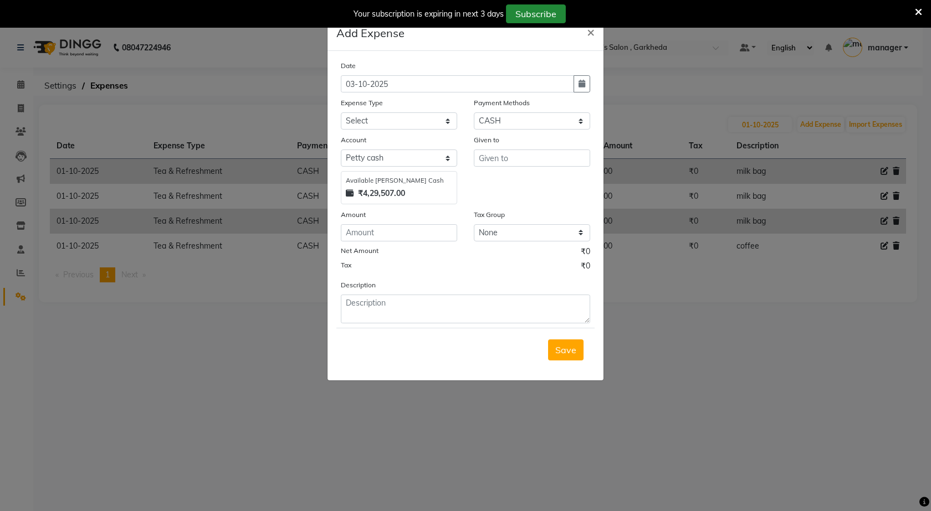
drag, startPoint x: 590, startPoint y: 34, endPoint x: 520, endPoint y: 16, distance: 72.8
click at [587, 34] on span "×" at bounding box center [591, 31] width 8 height 17
